Goal: Obtain resource: Download file/media

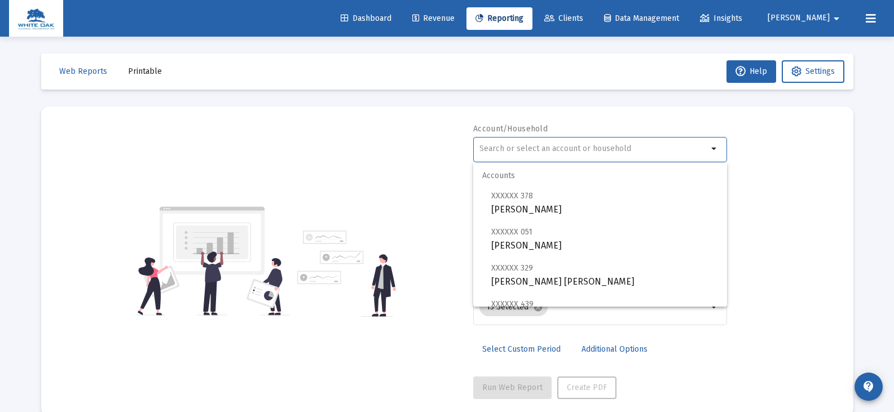
click at [499, 146] on input "text" at bounding box center [593, 148] width 228 height 9
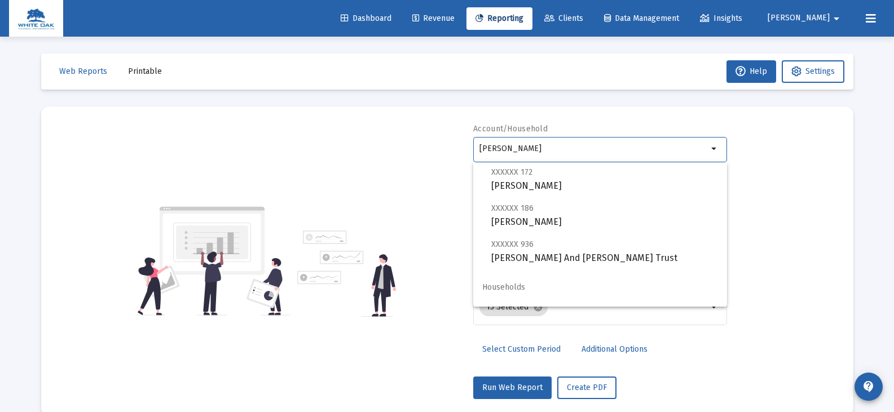
scroll to position [45, 0]
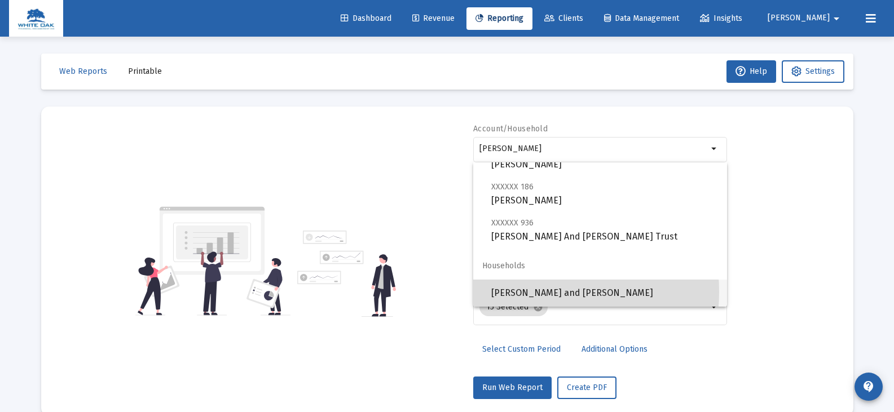
click at [526, 292] on span "[PERSON_NAME] and [PERSON_NAME]" at bounding box center [604, 293] width 227 height 27
type input "[PERSON_NAME] and [PERSON_NAME]"
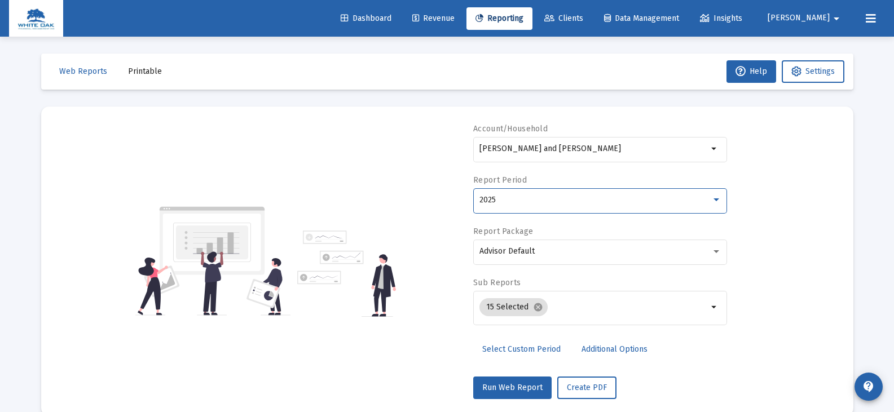
click at [501, 204] on div "2025" at bounding box center [595, 200] width 232 height 9
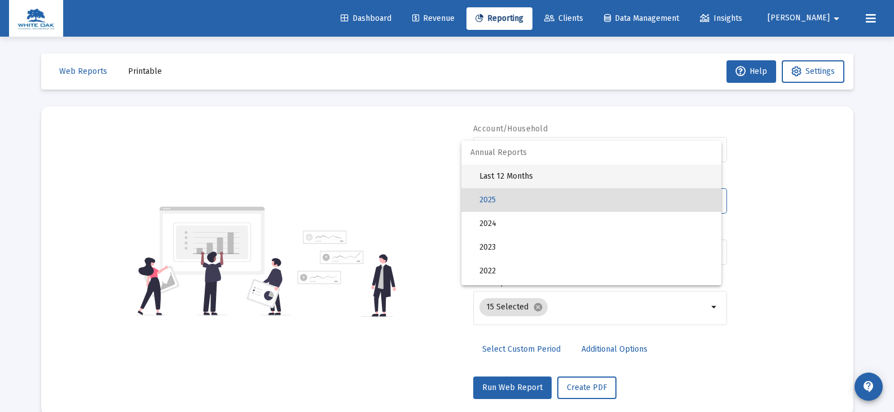
click at [502, 175] on span "Last 12 Months" at bounding box center [595, 177] width 233 height 24
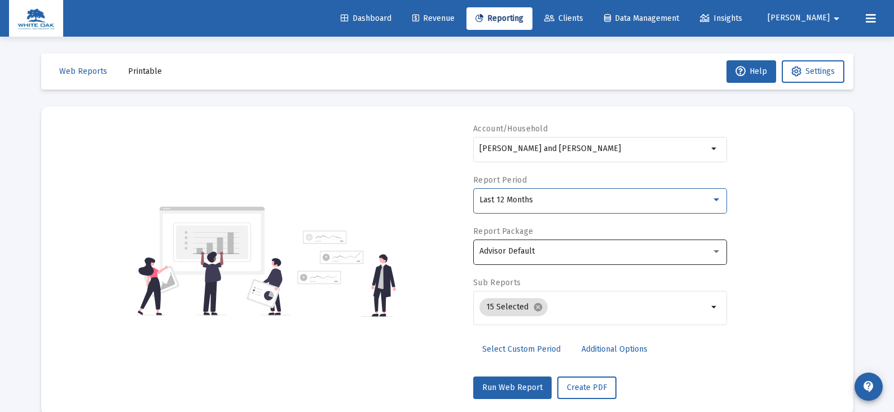
click at [515, 253] on span "Advisor Default" at bounding box center [506, 251] width 55 height 10
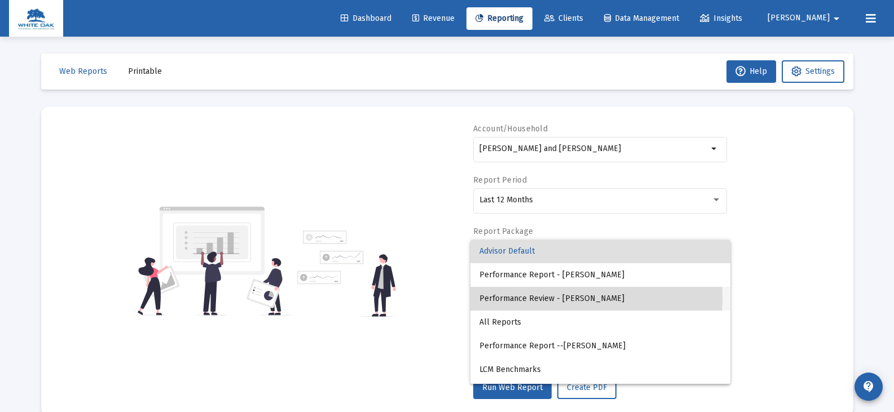
click at [530, 297] on span "Performance Review - [PERSON_NAME]" at bounding box center [600, 299] width 242 height 24
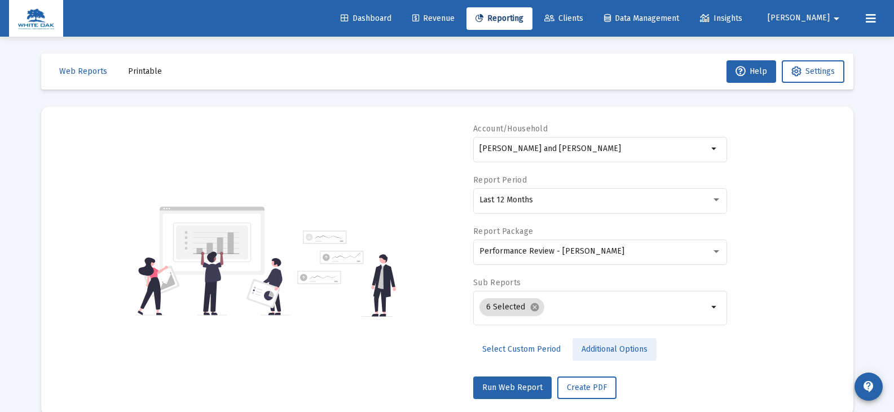
click at [589, 348] on span "Additional Options" at bounding box center [614, 349] width 66 height 10
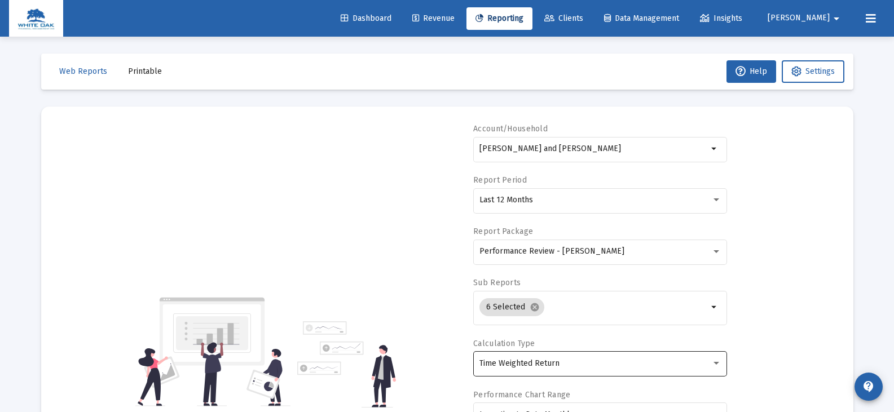
click at [562, 363] on div "Time Weighted Return" at bounding box center [595, 363] width 232 height 9
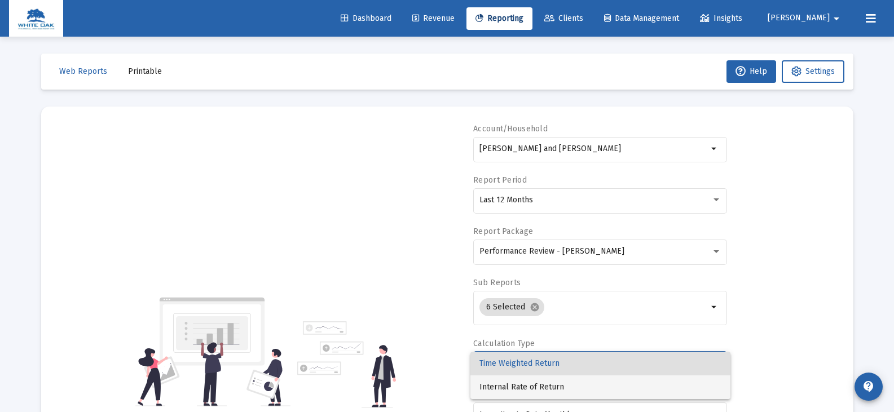
click at [554, 387] on span "Internal Rate of Return" at bounding box center [600, 387] width 242 height 24
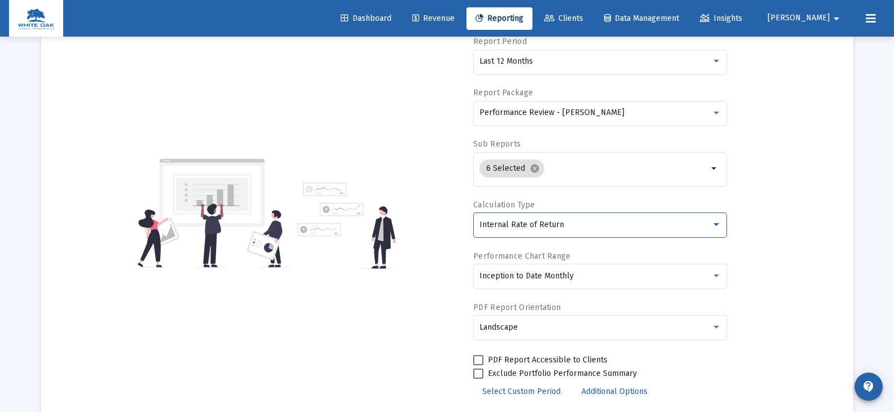
scroll to position [169, 0]
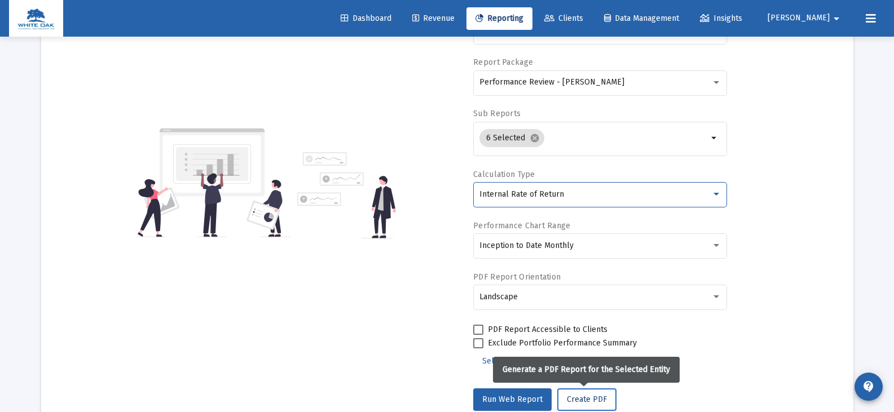
click at [582, 401] on span "Create PDF" at bounding box center [587, 400] width 40 height 10
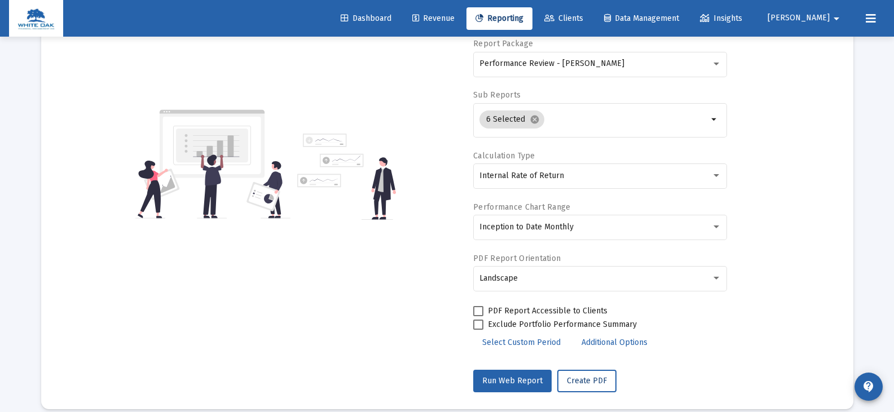
scroll to position [202, 0]
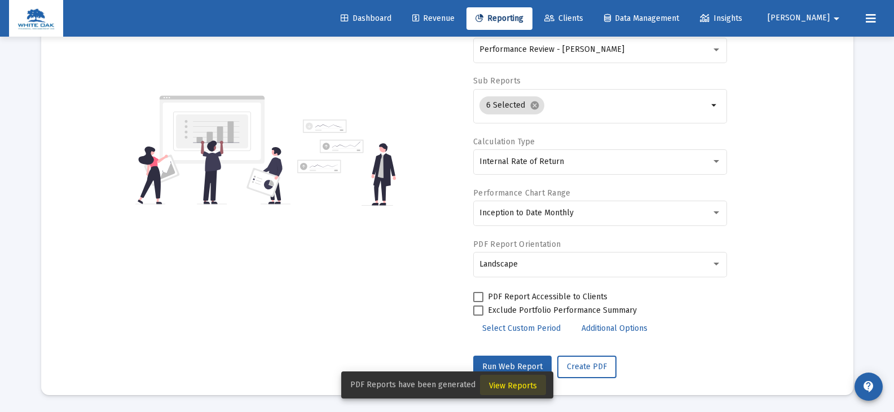
click at [525, 384] on span "View Reports" at bounding box center [513, 386] width 48 height 10
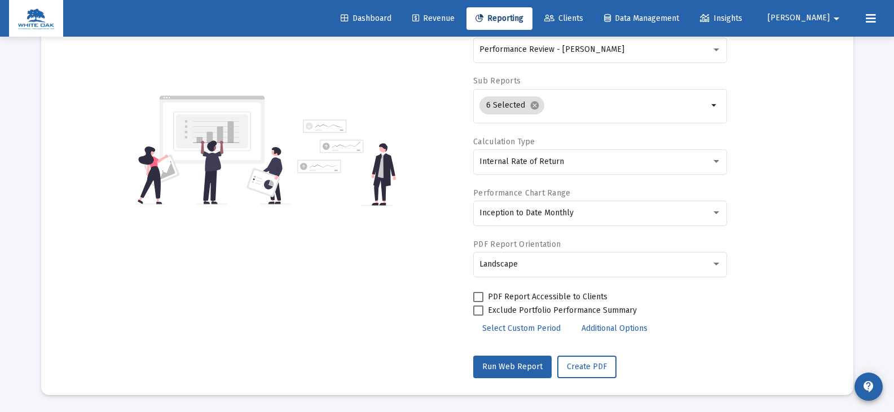
scroll to position [37, 0]
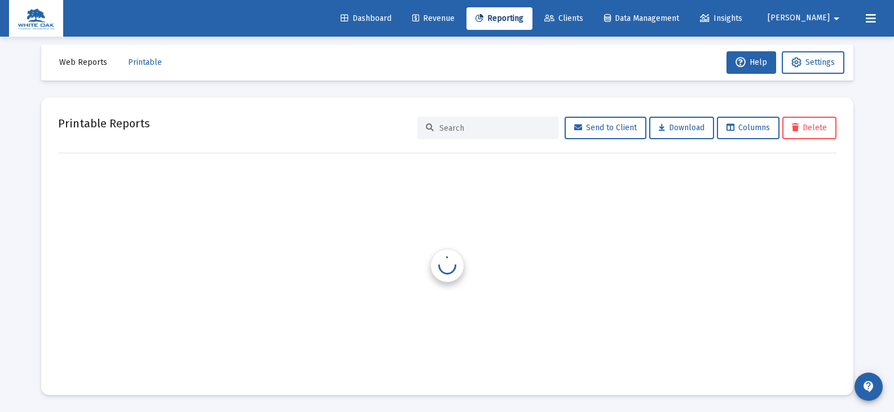
scroll to position [9, 0]
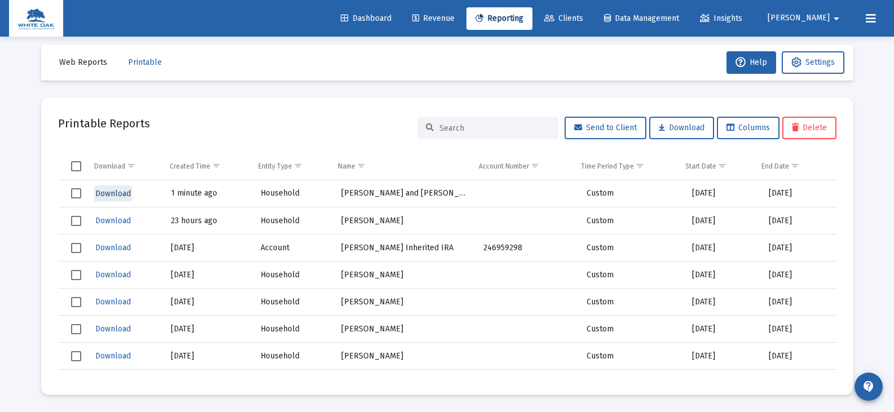
click at [107, 196] on span "Download" at bounding box center [113, 194] width 36 height 10
